Goal: Task Accomplishment & Management: Manage account settings

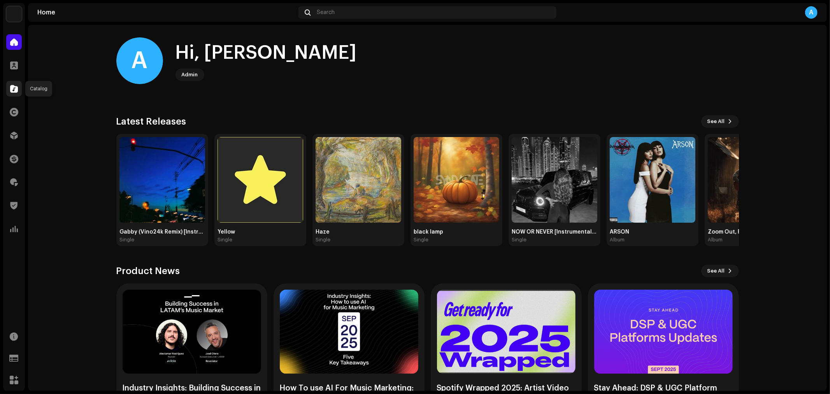
click at [16, 88] on span at bounding box center [14, 89] width 8 height 6
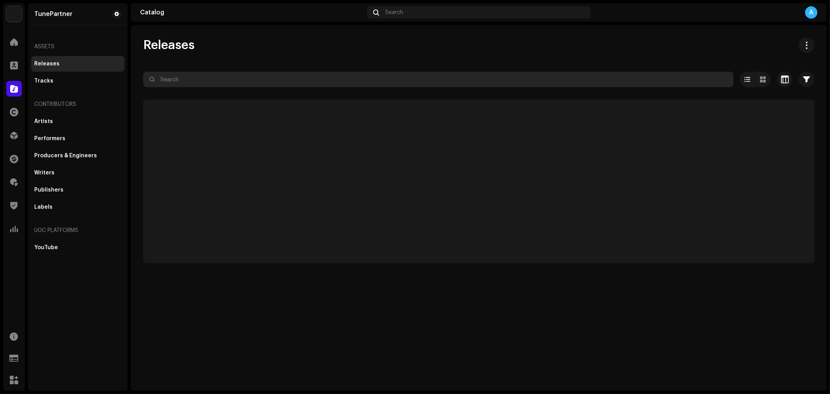
click at [187, 79] on input "text" at bounding box center [438, 80] width 590 height 16
paste input "2728576"
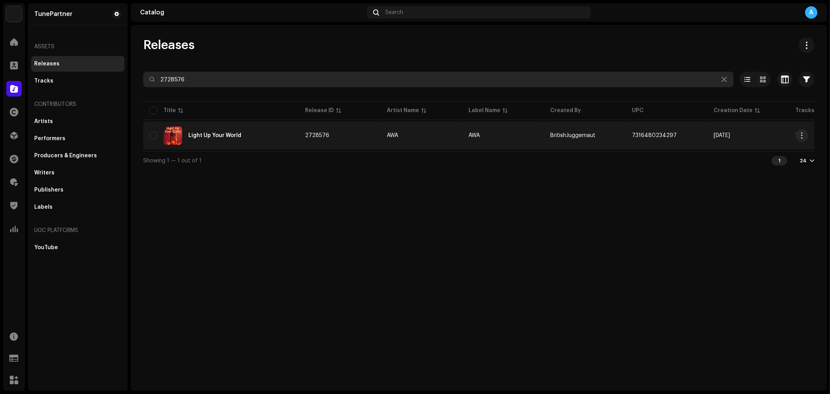
type input "2728576"
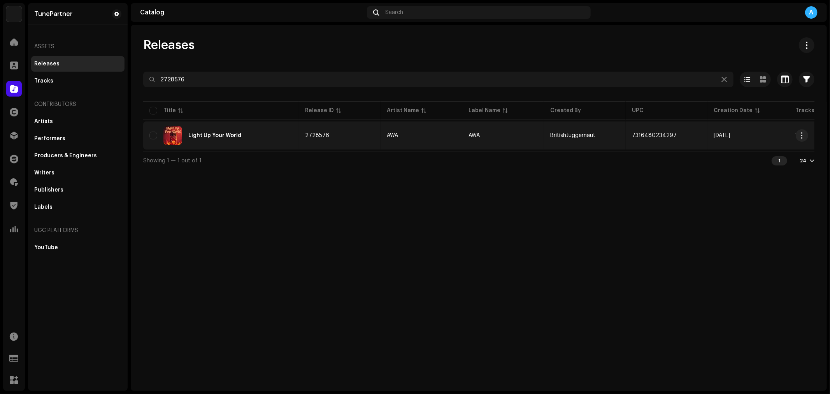
click at [278, 138] on div "Light Up Your World" at bounding box center [220, 135] width 143 height 19
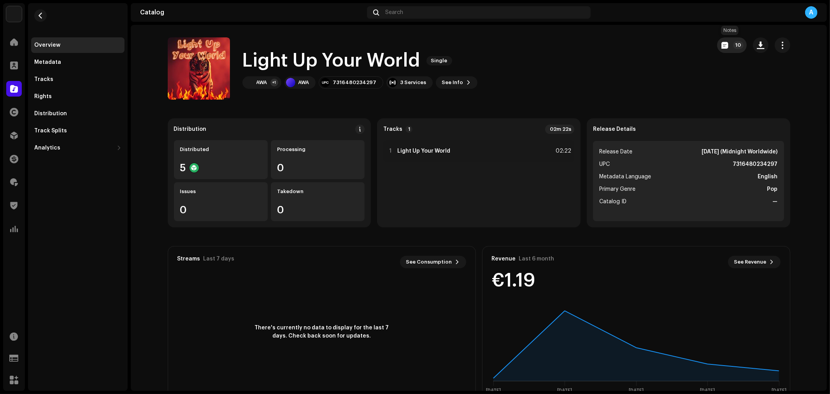
click at [726, 44] on button "10" at bounding box center [732, 45] width 30 height 16
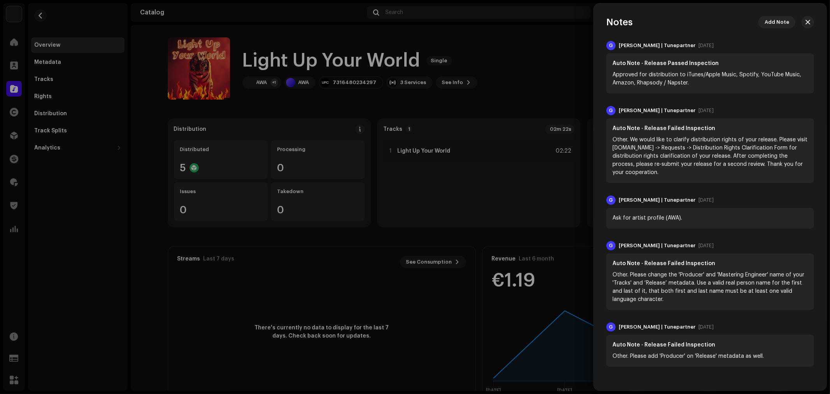
drag, startPoint x: 807, startPoint y: 18, endPoint x: 788, endPoint y: 23, distance: 19.1
click at [807, 18] on button "button" at bounding box center [807, 22] width 12 height 12
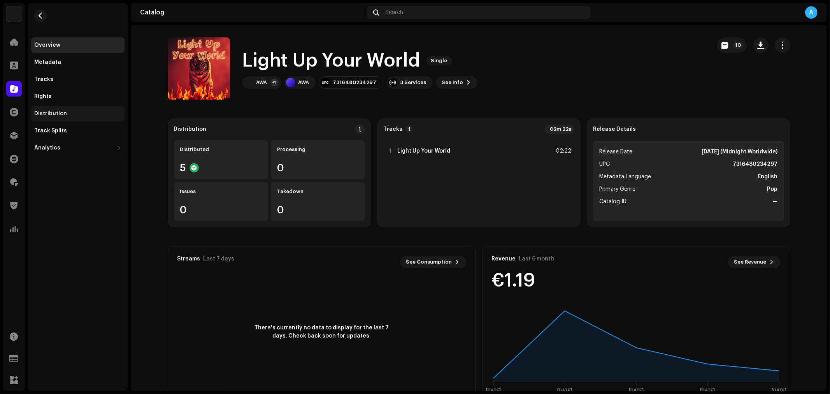
click at [97, 116] on div "Distribution" at bounding box center [77, 113] width 87 height 6
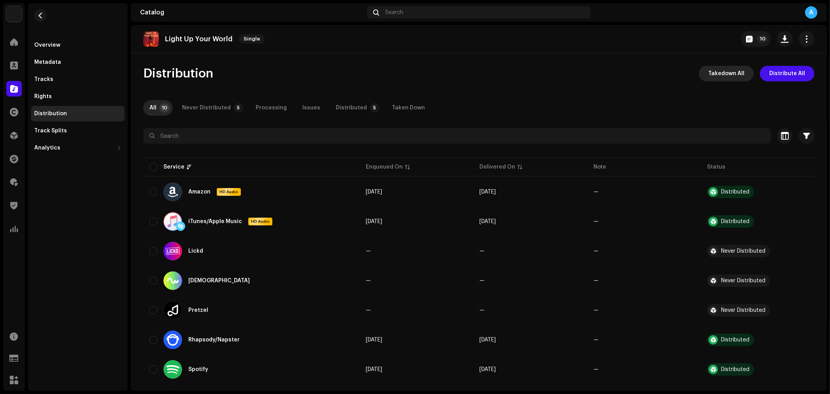
click at [705, 72] on button "Takedown All" at bounding box center [725, 74] width 55 height 16
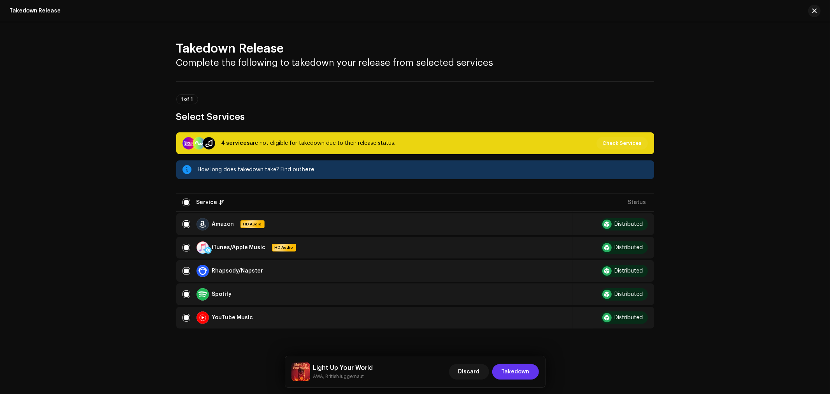
click at [505, 366] on span "Takedown" at bounding box center [515, 372] width 28 height 16
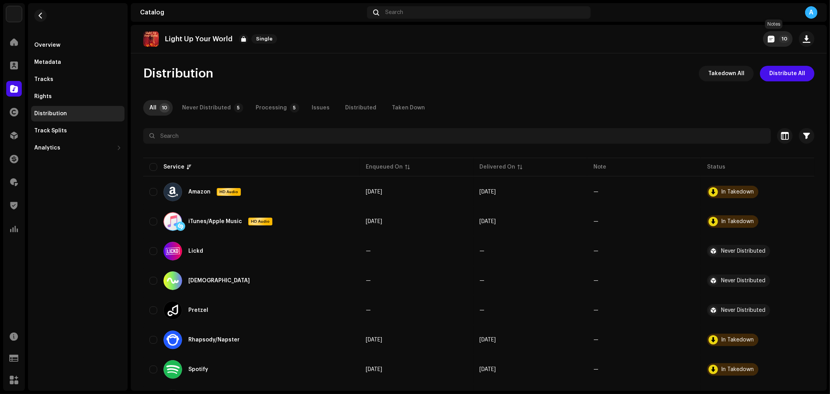
click at [767, 36] on span "button" at bounding box center [770, 39] width 7 height 6
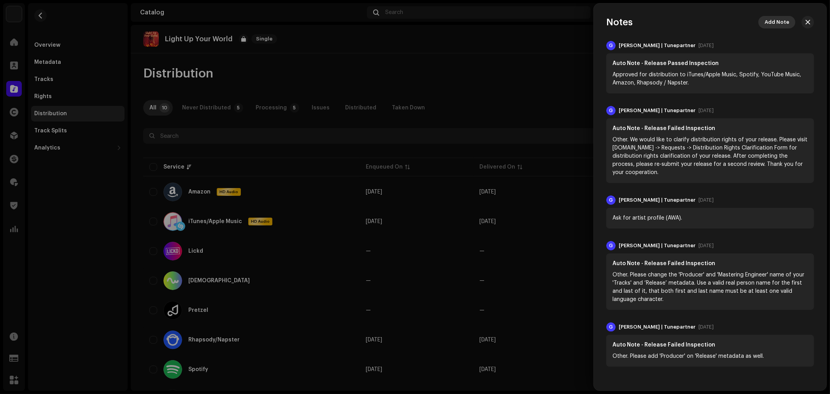
click at [771, 19] on span "Add Note" at bounding box center [776, 22] width 25 height 16
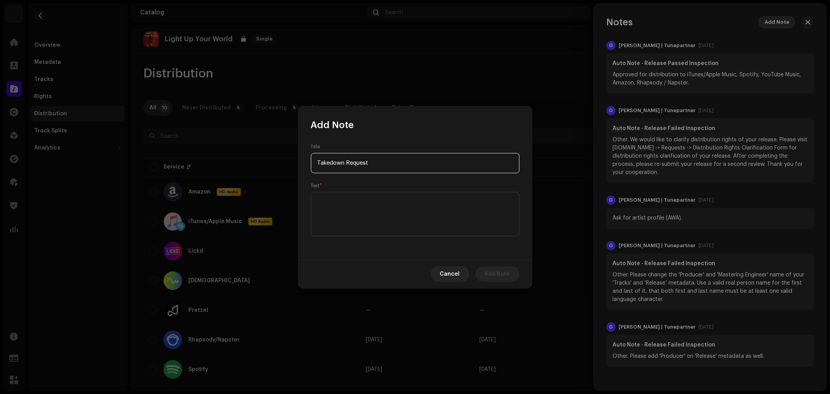
type input "Takedown Request"
paste textarea "Artists requested to takedown this release."
type textarea "Artists requested to takedown this release."
click at [501, 271] on span "Add Note" at bounding box center [497, 274] width 25 height 16
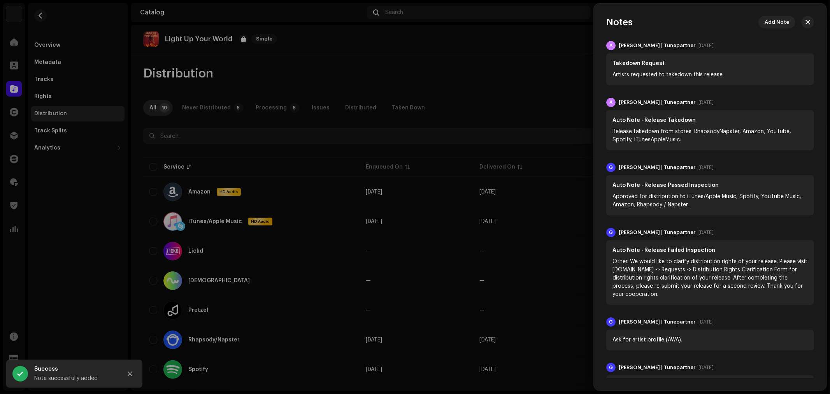
click at [39, 75] on div at bounding box center [415, 197] width 830 height 394
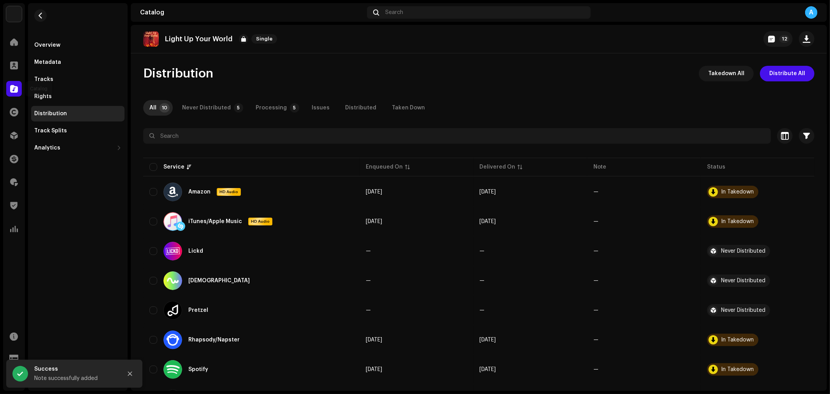
click at [18, 90] on div at bounding box center [14, 89] width 16 height 16
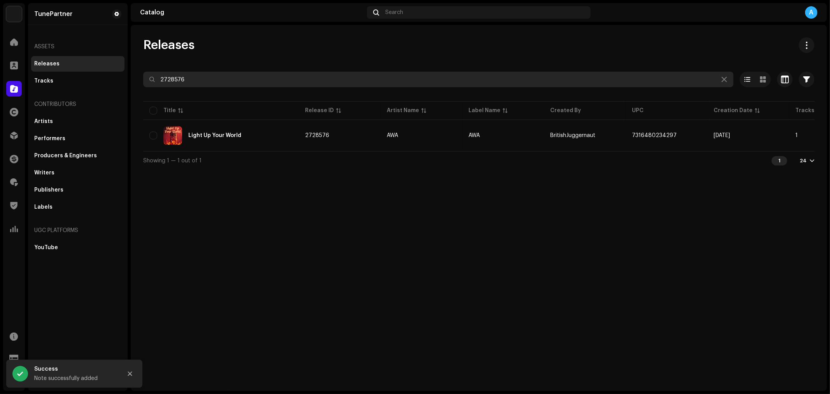
drag, startPoint x: 190, startPoint y: 79, endPoint x: 141, endPoint y: 72, distance: 49.1
click at [145, 76] on input "2728576" at bounding box center [438, 80] width 590 height 16
paste input "669953"
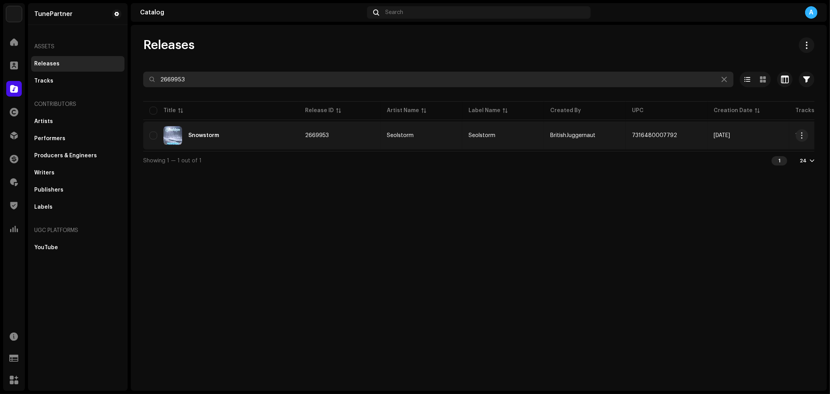
type input "2669953"
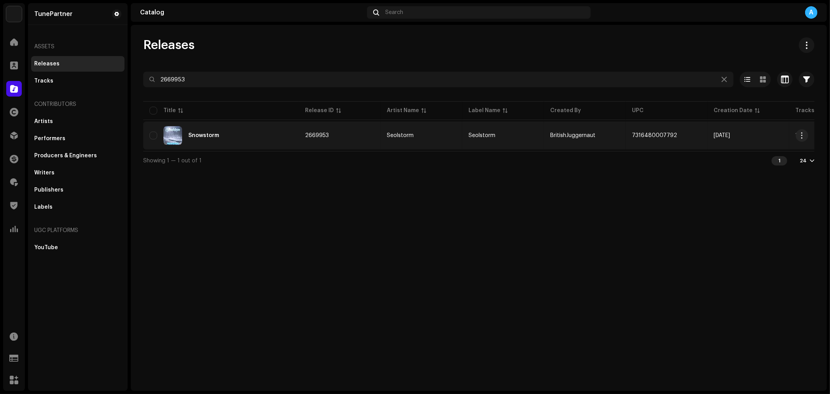
click at [362, 134] on td "2669953" at bounding box center [340, 135] width 82 height 28
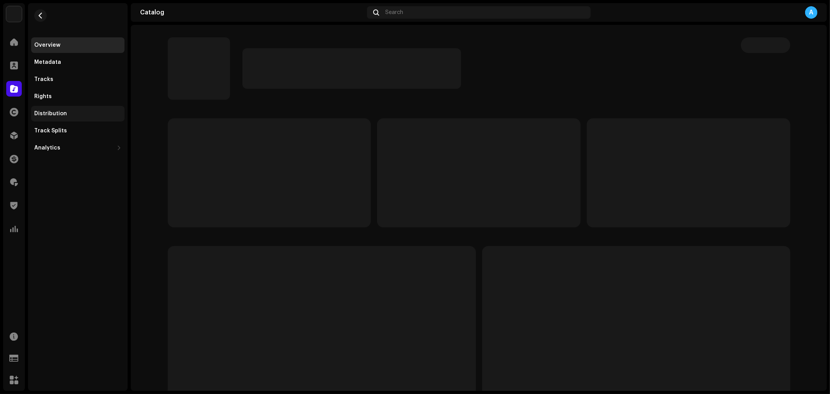
click at [71, 111] on div "Distribution" at bounding box center [77, 113] width 87 height 6
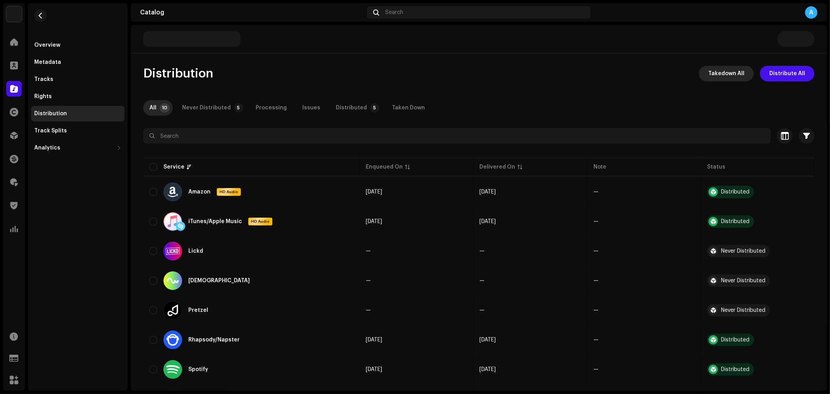
click at [716, 74] on span "Takedown All" at bounding box center [726, 74] width 36 height 16
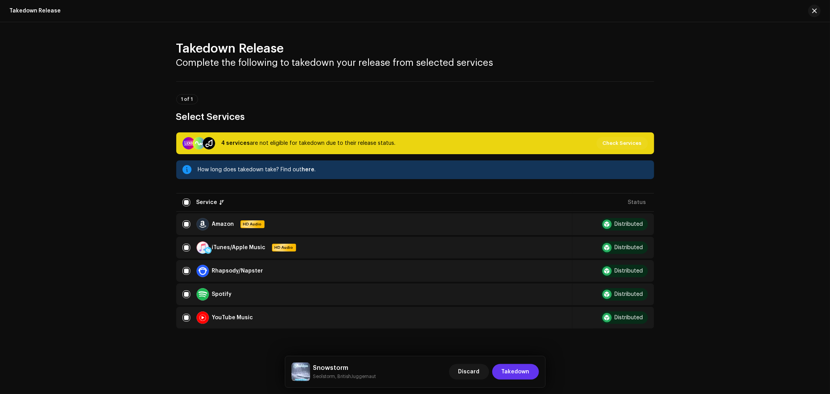
click at [524, 374] on span "Takedown" at bounding box center [515, 372] width 28 height 16
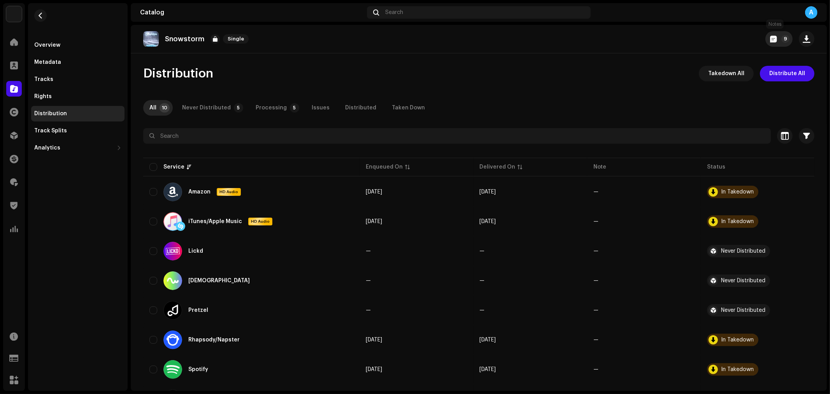
click at [775, 39] on button "9" at bounding box center [778, 39] width 27 height 16
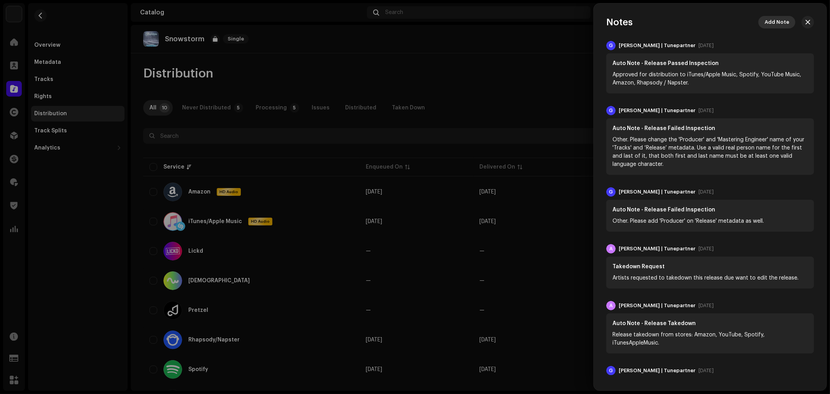
click at [776, 18] on span "Add Note" at bounding box center [776, 22] width 25 height 16
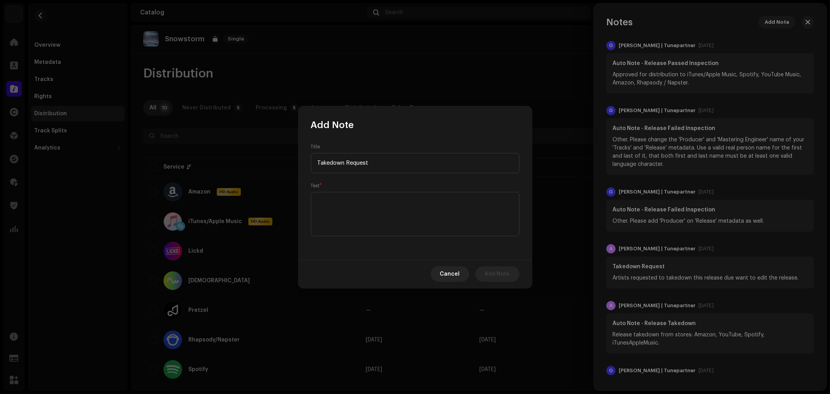
type input "Takedown Request"
paste textarea "Artists requested to takedown this release."
type textarea "Artists requested to takedown this release."
click at [498, 271] on span "Add Note" at bounding box center [497, 274] width 25 height 16
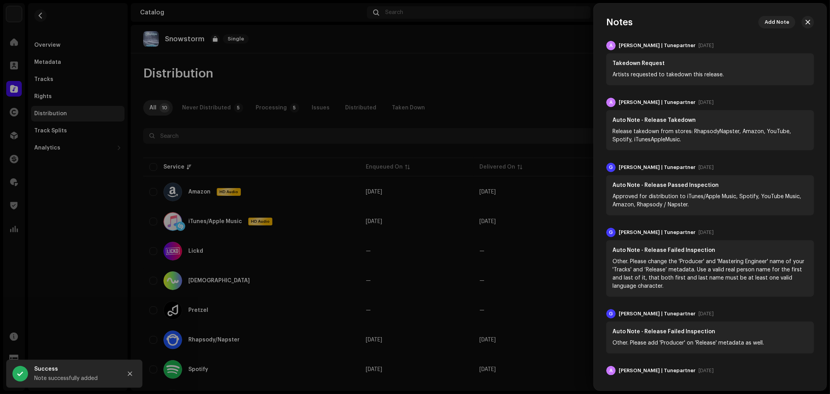
click at [351, 68] on div at bounding box center [415, 197] width 830 height 394
